Goal: Information Seeking & Learning: Understand process/instructions

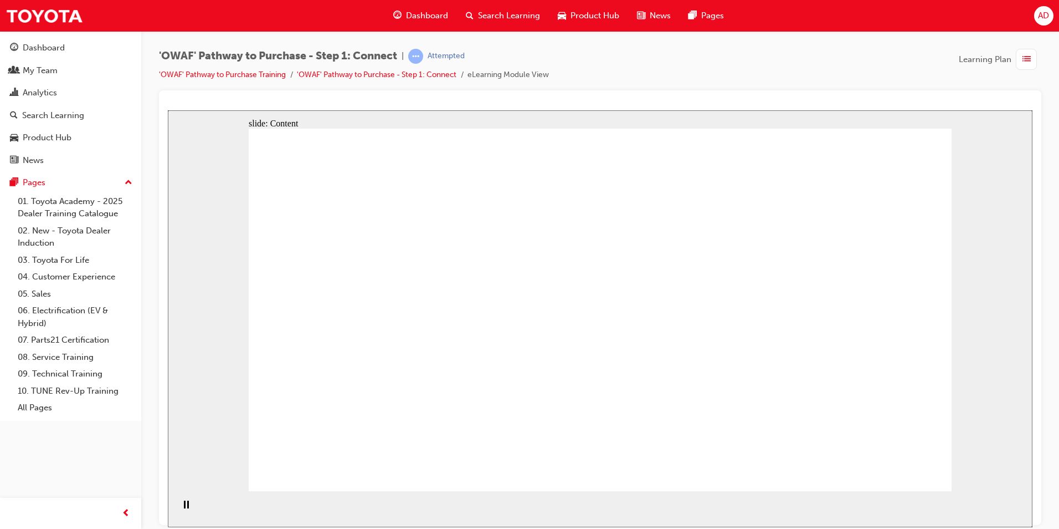
drag, startPoint x: 619, startPoint y: 164, endPoint x: 563, endPoint y: 172, distance: 56.6
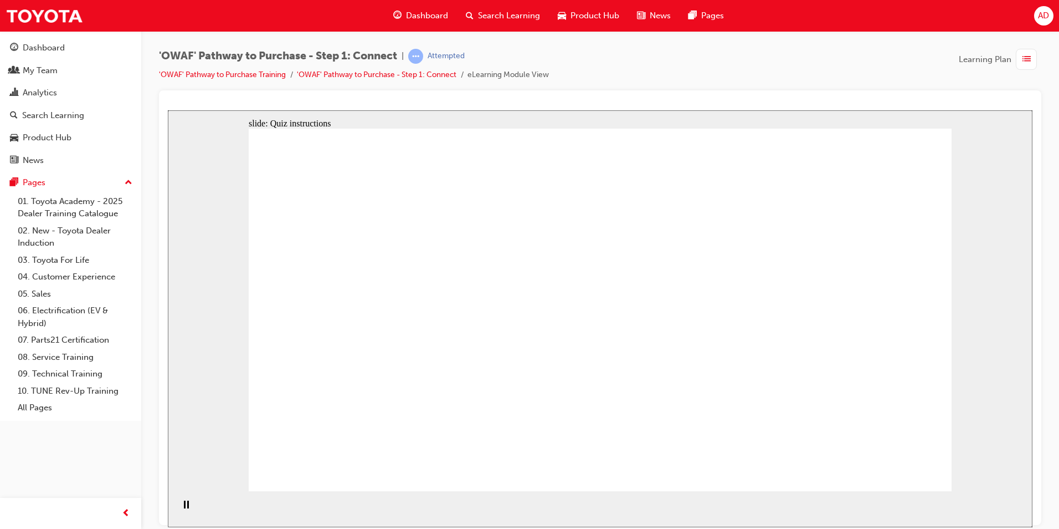
drag, startPoint x: 534, startPoint y: 424, endPoint x: 530, endPoint y: 429, distance: 6.3
drag, startPoint x: 455, startPoint y: 428, endPoint x: 776, endPoint y: 211, distance: 387.9
drag, startPoint x: 543, startPoint y: 434, endPoint x: 855, endPoint y: 262, distance: 356.6
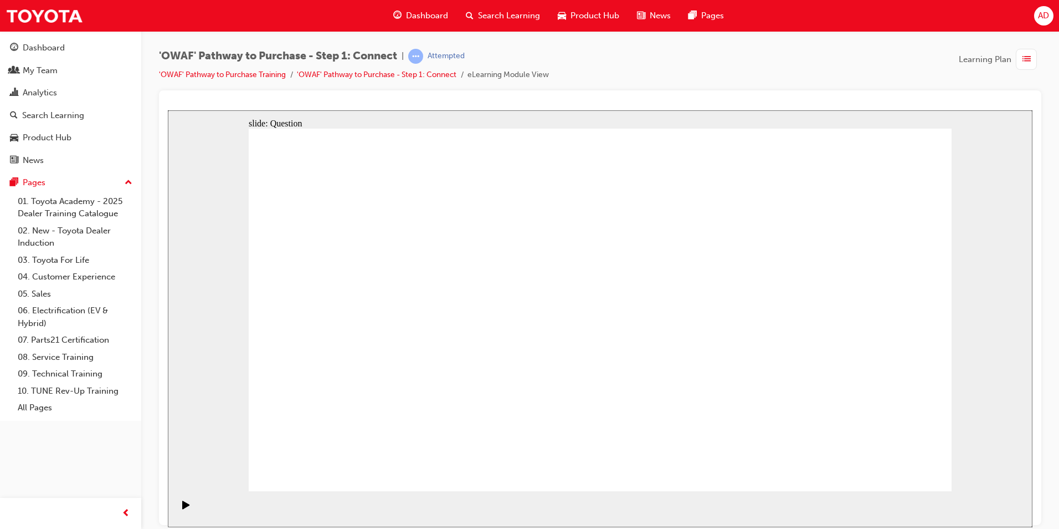
drag, startPoint x: 414, startPoint y: 345, endPoint x: 889, endPoint y: 329, distance: 475.1
drag, startPoint x: 491, startPoint y: 349, endPoint x: 840, endPoint y: 407, distance: 354.4
drag, startPoint x: 567, startPoint y: 356, endPoint x: 735, endPoint y: 413, distance: 176.6
drag, startPoint x: 448, startPoint y: 341, endPoint x: 681, endPoint y: 335, distance: 233.3
drag, startPoint x: 359, startPoint y: 413, endPoint x: 694, endPoint y: 238, distance: 378.2
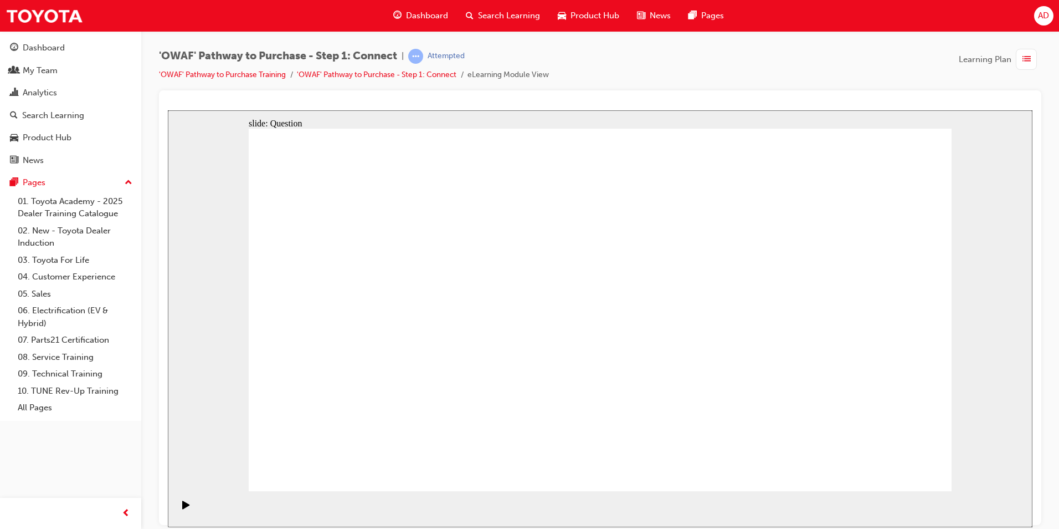
drag, startPoint x: 810, startPoint y: 346, endPoint x: 603, endPoint y: 343, distance: 206.7
drag, startPoint x: 832, startPoint y: 350, endPoint x: 428, endPoint y: 358, distance: 404.0
drag, startPoint x: 846, startPoint y: 352, endPoint x: 636, endPoint y: 356, distance: 210.0
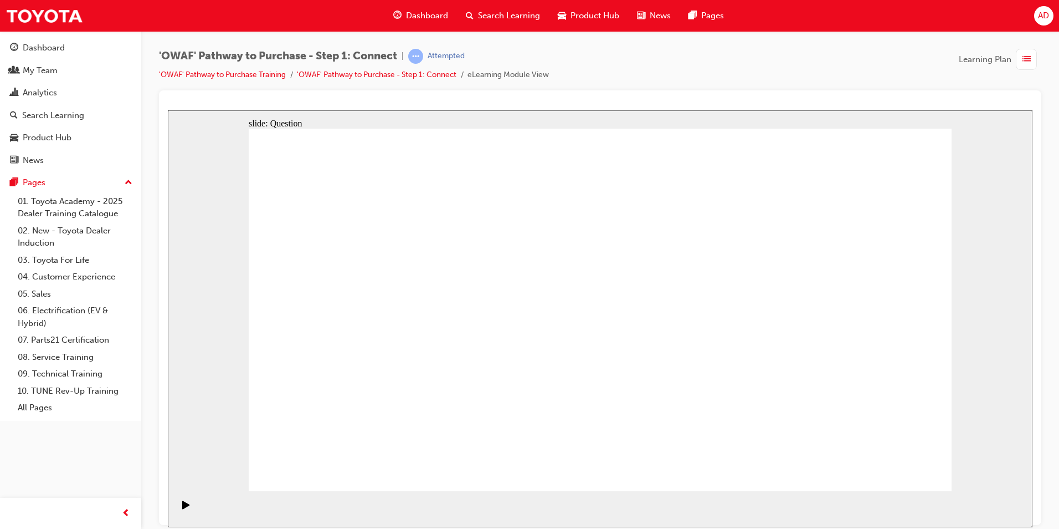
drag, startPoint x: 853, startPoint y: 352, endPoint x: 676, endPoint y: 352, distance: 176.7
drag, startPoint x: 830, startPoint y: 350, endPoint x: 637, endPoint y: 347, distance: 192.8
drag, startPoint x: 834, startPoint y: 353, endPoint x: 416, endPoint y: 344, distance: 417.9
drag, startPoint x: 850, startPoint y: 347, endPoint x: 435, endPoint y: 348, distance: 415.0
drag, startPoint x: 846, startPoint y: 354, endPoint x: 423, endPoint y: 340, distance: 423.5
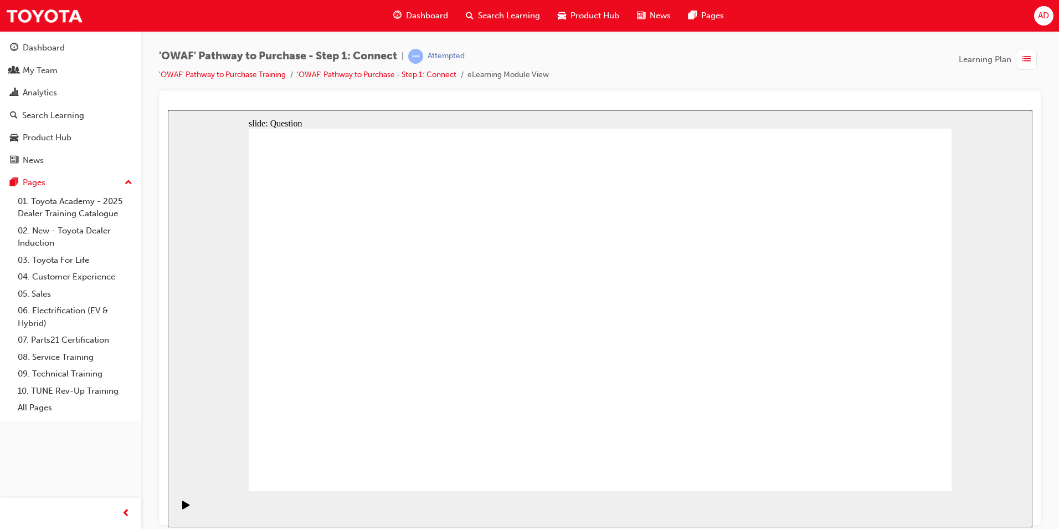
radio input "true"
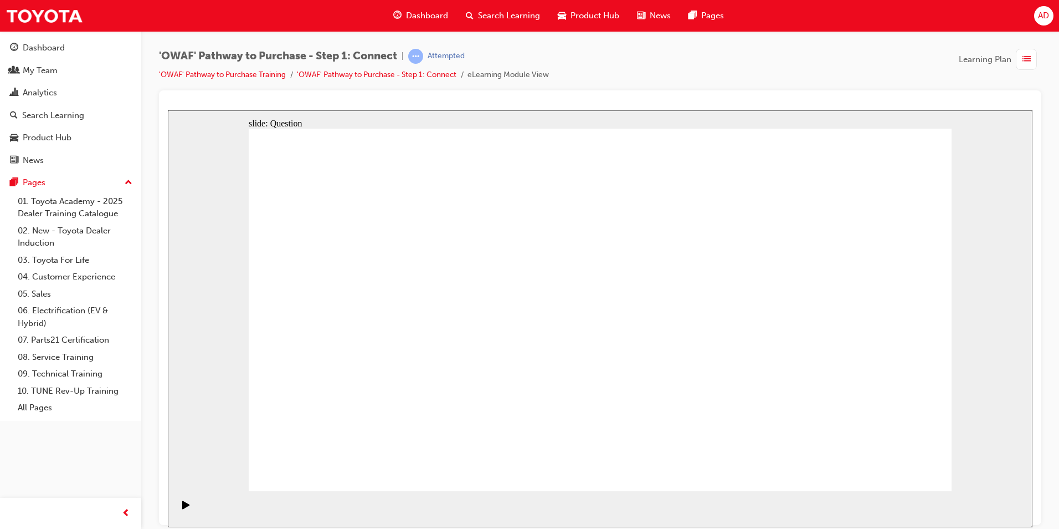
checkbox input "true"
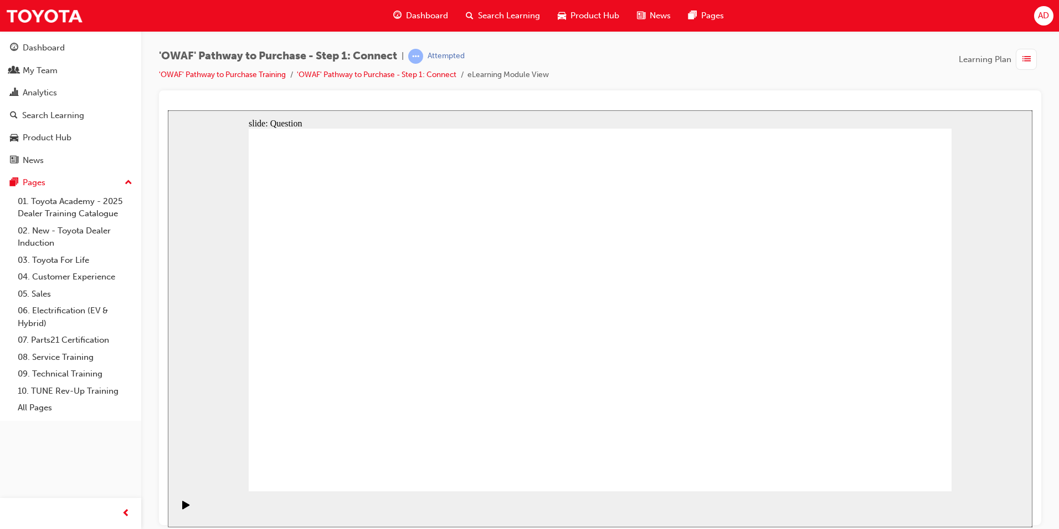
checkbox input "true"
drag, startPoint x: 429, startPoint y: 421, endPoint x: 678, endPoint y: 266, distance: 292.6
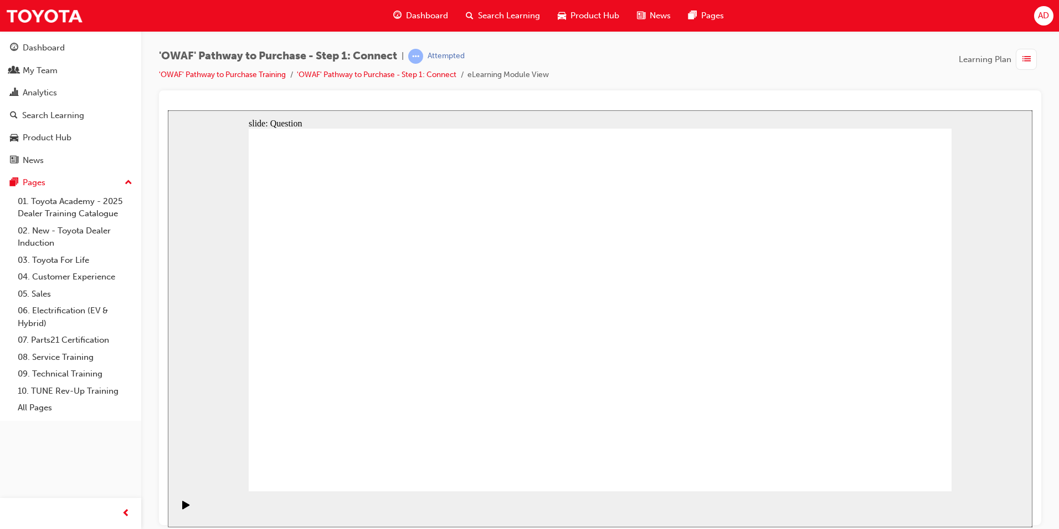
drag, startPoint x: 538, startPoint y: 459, endPoint x: 799, endPoint y: 268, distance: 323.9
drag, startPoint x: 673, startPoint y: 424, endPoint x: 412, endPoint y: 306, distance: 285.9
drag, startPoint x: 782, startPoint y: 416, endPoint x: 782, endPoint y: 406, distance: 9.4
drag, startPoint x: 787, startPoint y: 389, endPoint x: 571, endPoint y: 307, distance: 231.1
